Goal: Navigation & Orientation: Find specific page/section

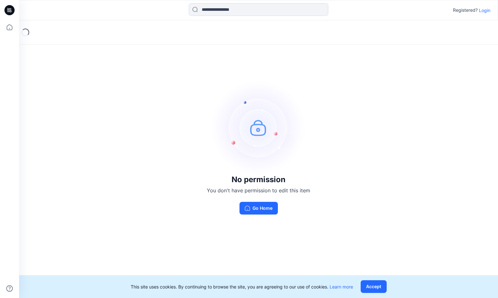
click at [486, 10] on p "Login" at bounding box center [484, 10] width 11 height 7
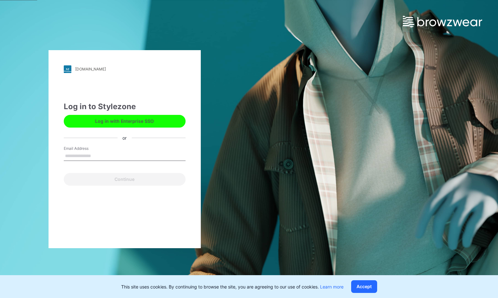
click at [147, 119] on button "Log in with Enterprise SSO" at bounding box center [125, 121] width 122 height 13
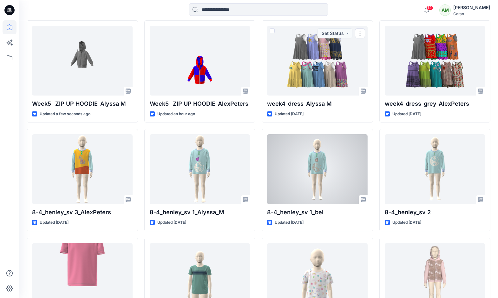
scroll to position [190, 0]
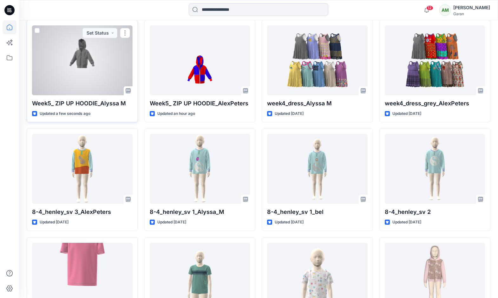
click at [83, 69] on div at bounding box center [82, 60] width 100 height 70
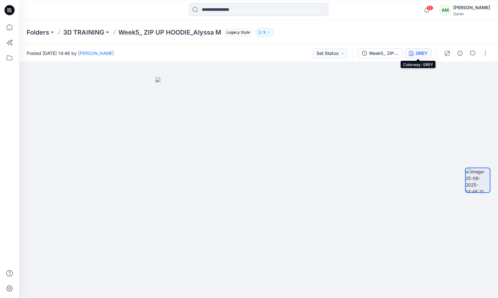
click at [420, 53] on div "GREY" at bounding box center [421, 53] width 12 height 7
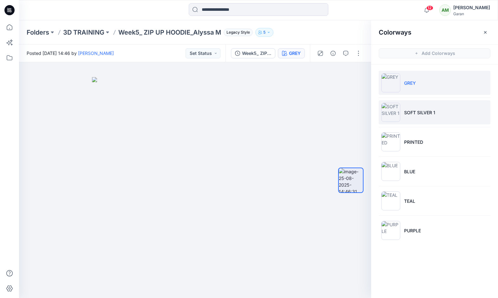
click at [421, 111] on p "SOFT SILVER 1" at bounding box center [419, 112] width 31 height 7
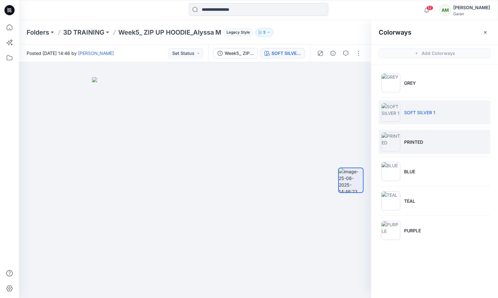
click at [410, 143] on p "PRINTED" at bounding box center [413, 141] width 19 height 7
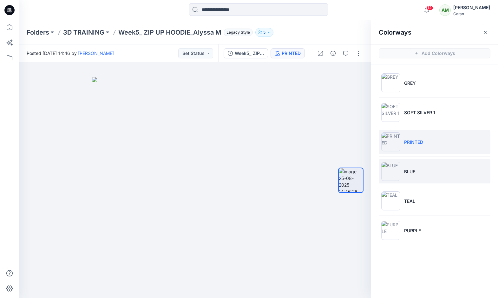
click at [408, 170] on p "BLUE" at bounding box center [409, 171] width 11 height 7
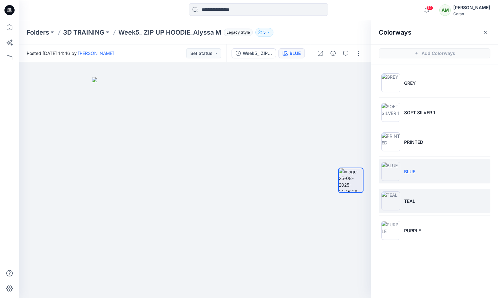
click at [404, 198] on p "TEAL" at bounding box center [409, 200] width 11 height 7
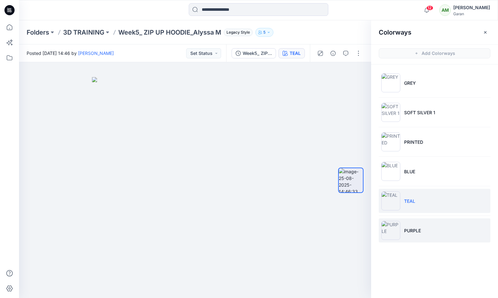
click at [409, 230] on p "PURPLE" at bounding box center [412, 230] width 17 height 7
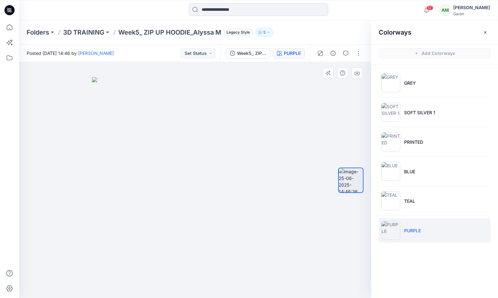
click at [296, 121] on img at bounding box center [195, 187] width 206 height 221
click at [485, 32] on icon "button" at bounding box center [485, 32] width 3 height 3
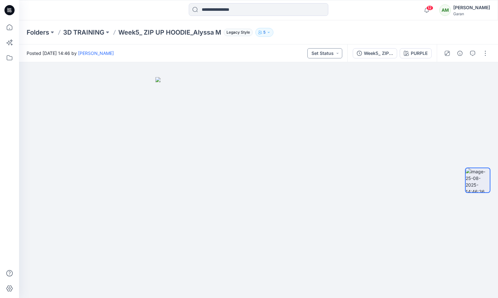
click at [336, 53] on button "Set Status" at bounding box center [324, 53] width 35 height 10
click at [356, 81] on img at bounding box center [258, 187] width 206 height 221
click at [100, 32] on p "3D TRAINING" at bounding box center [83, 32] width 41 height 9
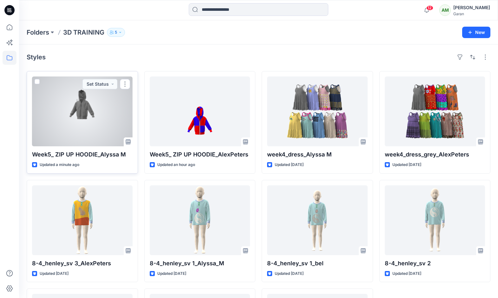
click at [83, 130] on div at bounding box center [82, 111] width 100 height 70
